Goal: Information Seeking & Learning: Learn about a topic

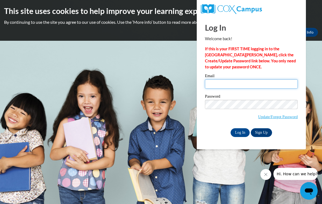
type input "[EMAIL_ADDRESS][DOMAIN_NAME]"
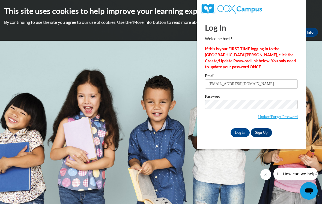
click at [240, 132] on input "Log In" at bounding box center [240, 132] width 19 height 9
click at [243, 131] on input "Log In" at bounding box center [240, 132] width 19 height 9
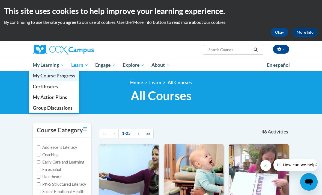
click at [70, 78] on span "My Course Progress" at bounding box center [54, 76] width 43 height 6
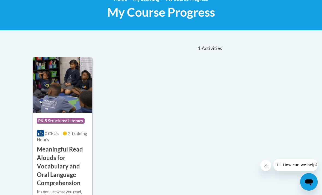
scroll to position [84, 0]
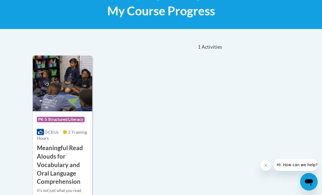
click at [47, 166] on h3 "Meaningful Read Alouds for Vocabulary and Oral Language Comprehension" at bounding box center [62, 165] width 51 height 42
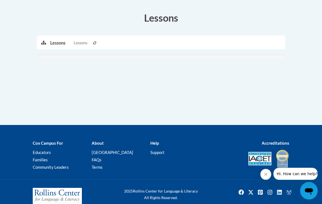
scroll to position [175, 0]
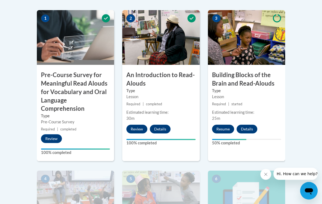
click at [227, 126] on button "Resume" at bounding box center [223, 129] width 22 height 9
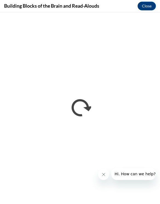
scroll to position [0, 0]
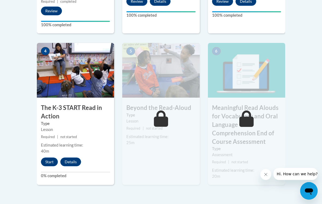
scroll to position [332, 0]
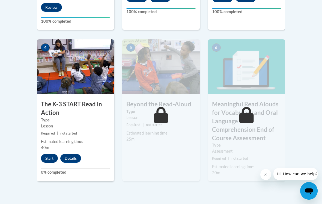
click at [46, 158] on button "Start" at bounding box center [49, 158] width 17 height 9
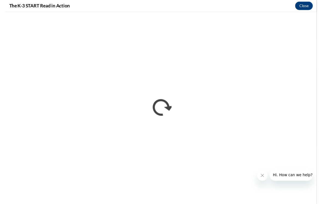
scroll to position [345, 0]
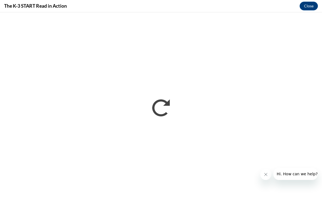
click at [160, 173] on icon "Close message from company" at bounding box center [266, 174] width 3 height 3
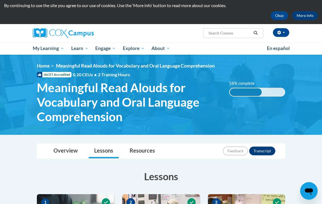
scroll to position [15, 0]
